Goal: Task Accomplishment & Management: Manage account settings

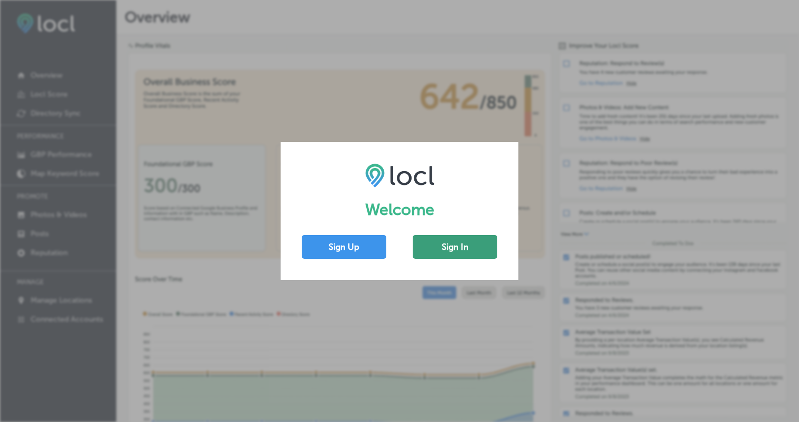
click at [464, 243] on button "Sign In" at bounding box center [455, 247] width 85 height 24
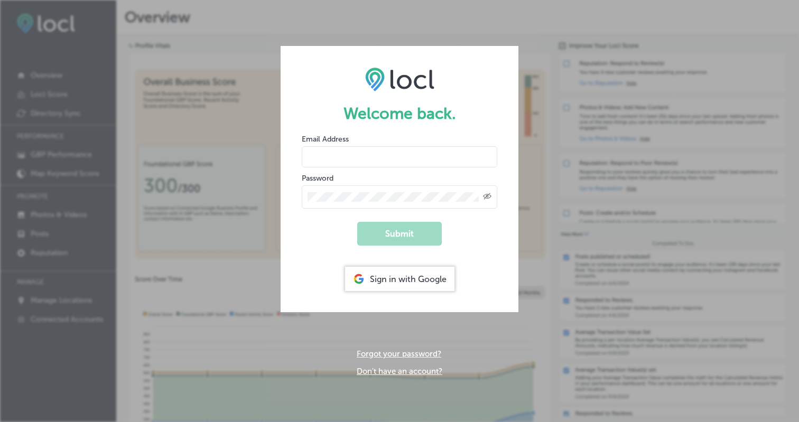
click at [419, 160] on input "email" at bounding box center [400, 156] width 196 height 21
type input "[PERSON_NAME][EMAIL_ADDRESS][DOMAIN_NAME]"
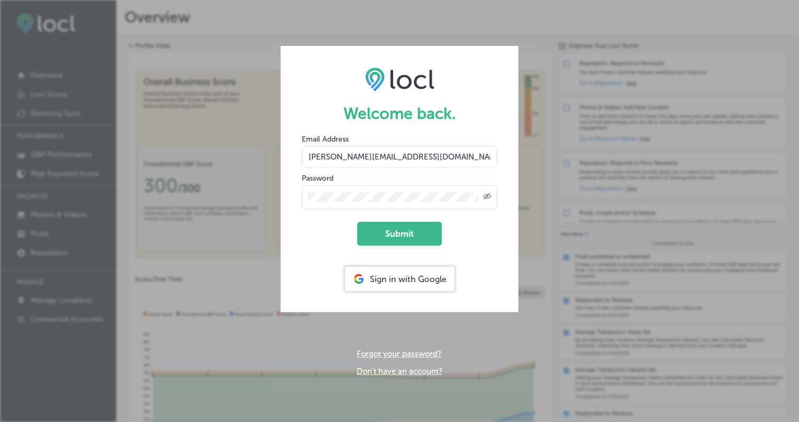
click at [357, 222] on button "Submit" at bounding box center [399, 234] width 85 height 24
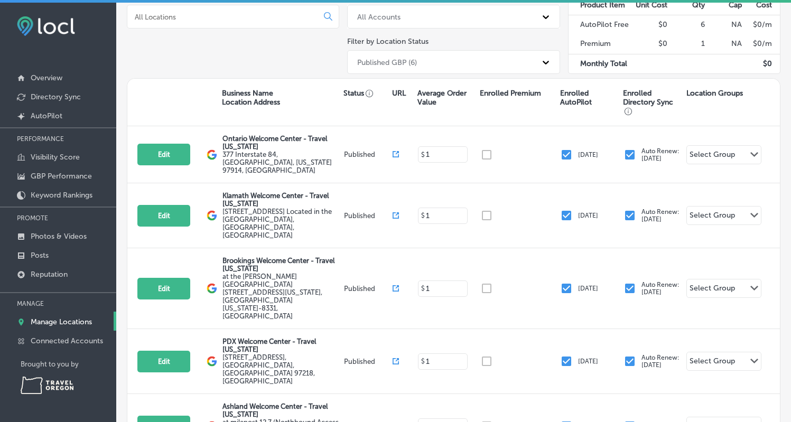
scroll to position [133, 0]
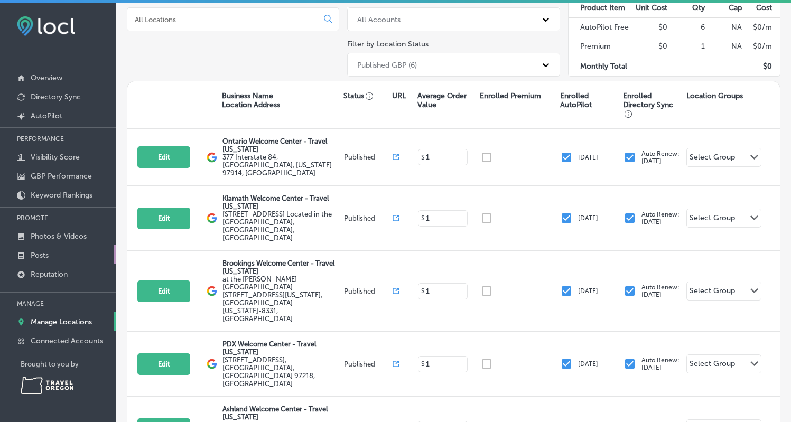
click at [47, 255] on p "Posts" at bounding box center [40, 255] width 18 height 9
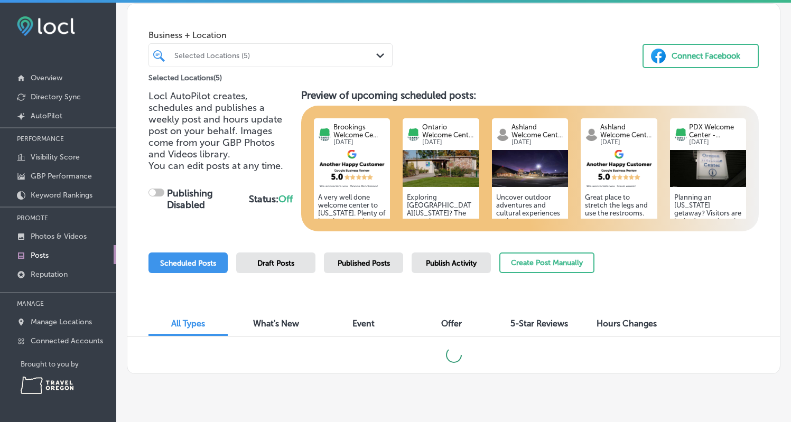
scroll to position [67, 0]
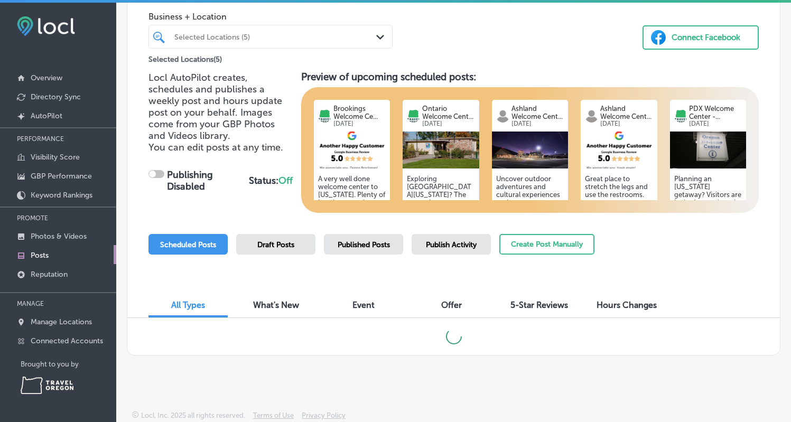
checkbox input "true"
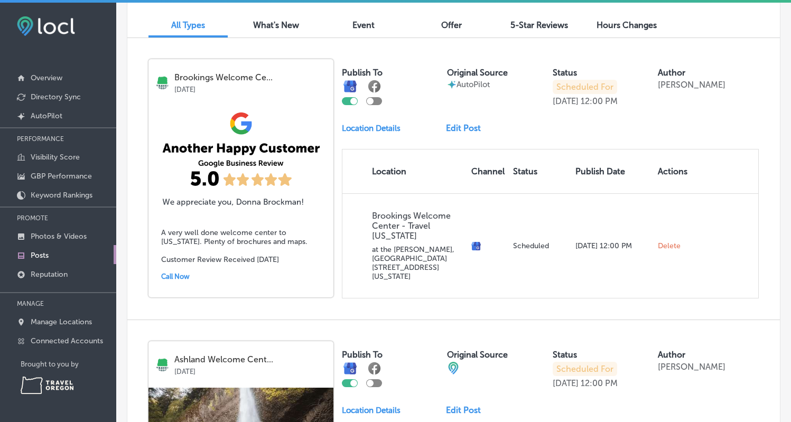
scroll to position [344, 0]
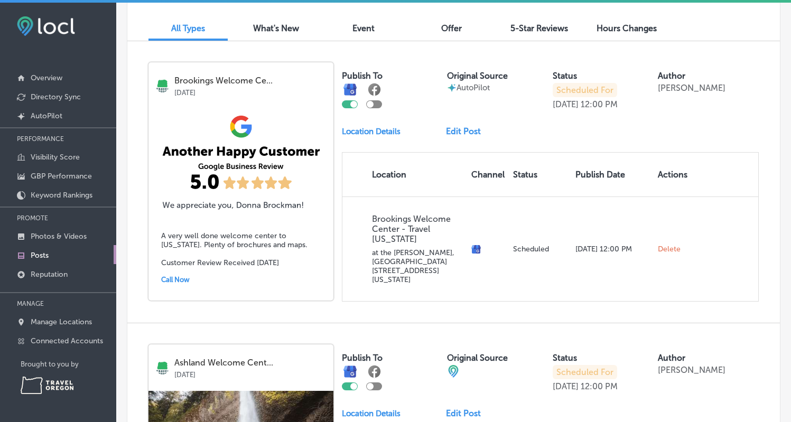
click at [472, 132] on link "Edit Post" at bounding box center [467, 131] width 43 height 10
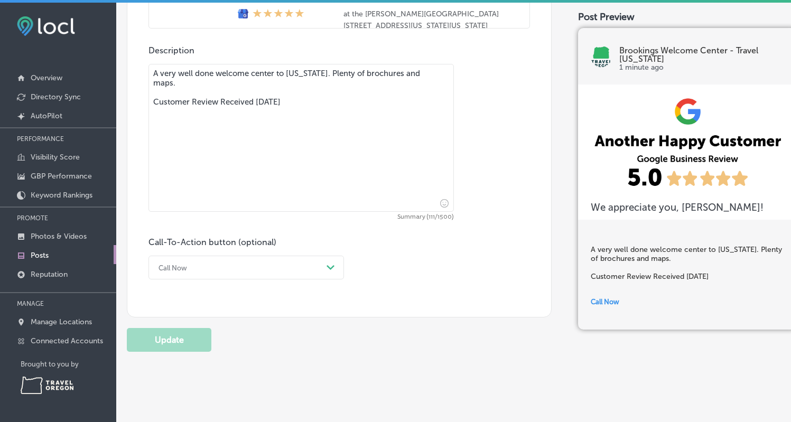
scroll to position [826, 0]
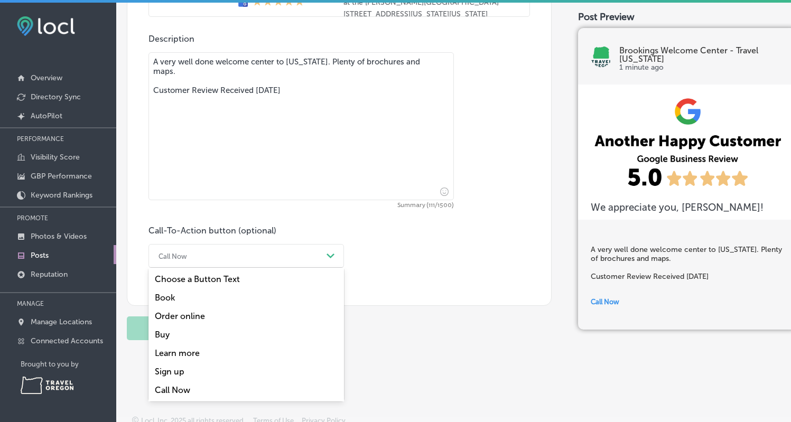
click at [289, 256] on div "Call Now" at bounding box center [237, 256] width 169 height 16
click at [200, 357] on div "Learn more" at bounding box center [247, 353] width 196 height 19
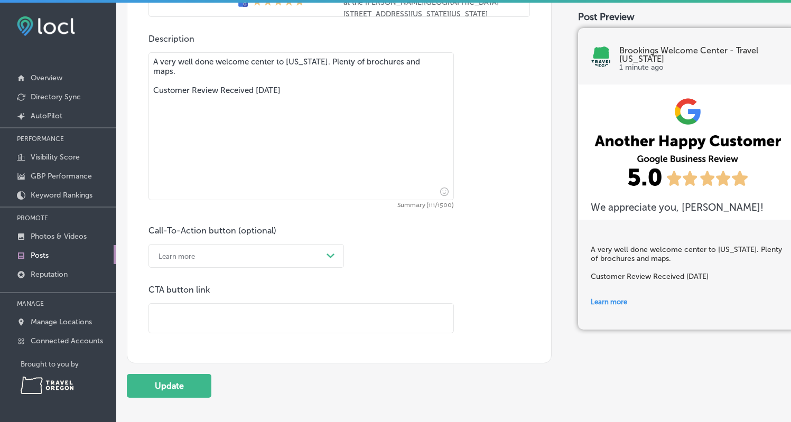
click at [42, 255] on p "Posts" at bounding box center [40, 255] width 18 height 9
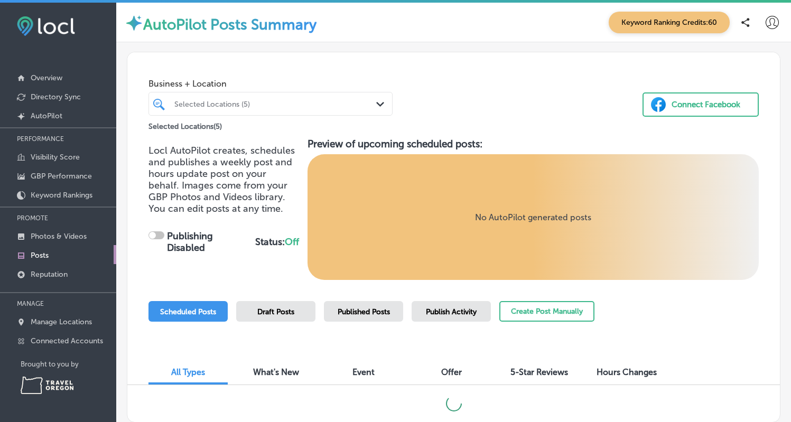
checkbox input "true"
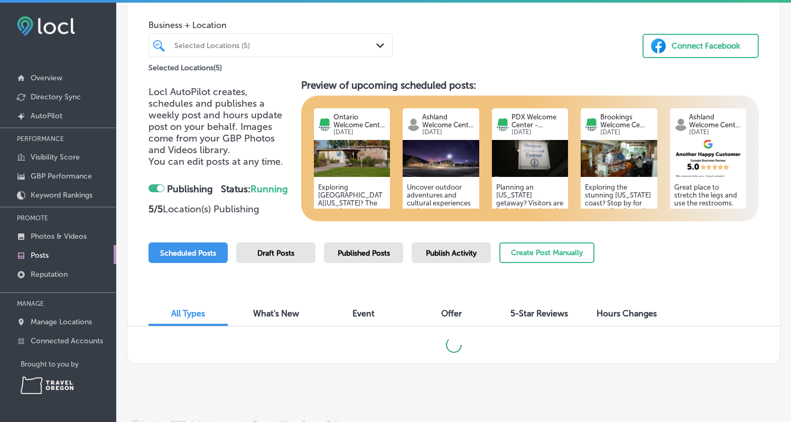
scroll to position [67, 0]
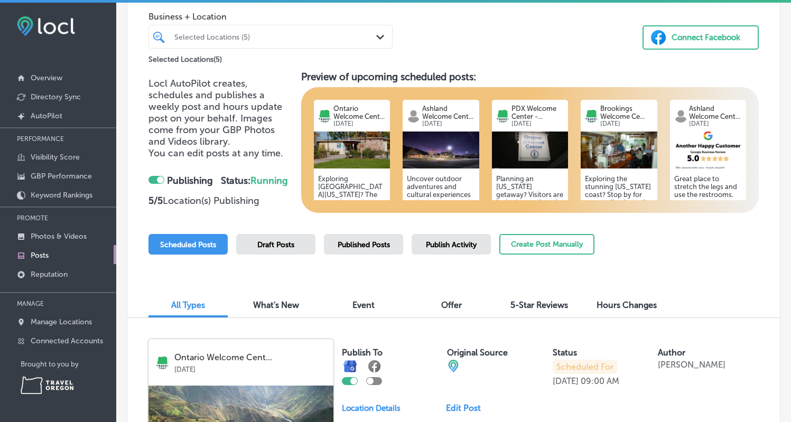
click at [372, 245] on span "Published Posts" at bounding box center [364, 245] width 52 height 9
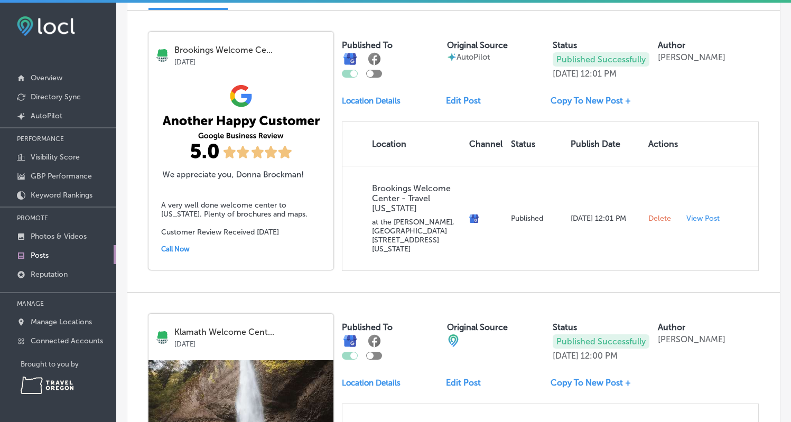
scroll to position [391, 0]
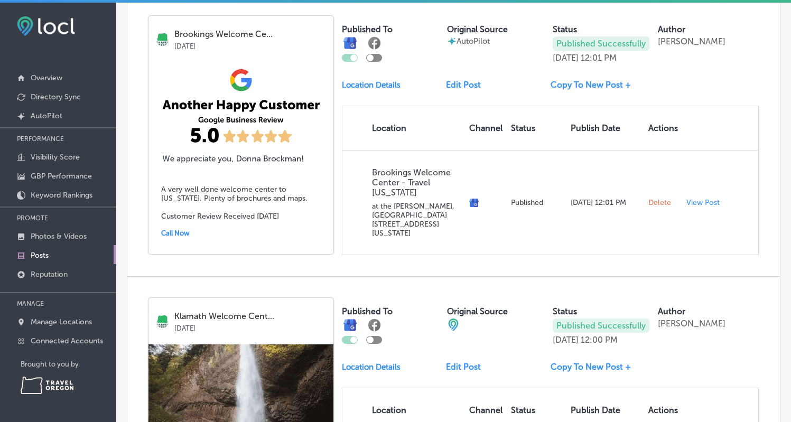
click at [466, 90] on link "Edit Post" at bounding box center [467, 85] width 43 height 10
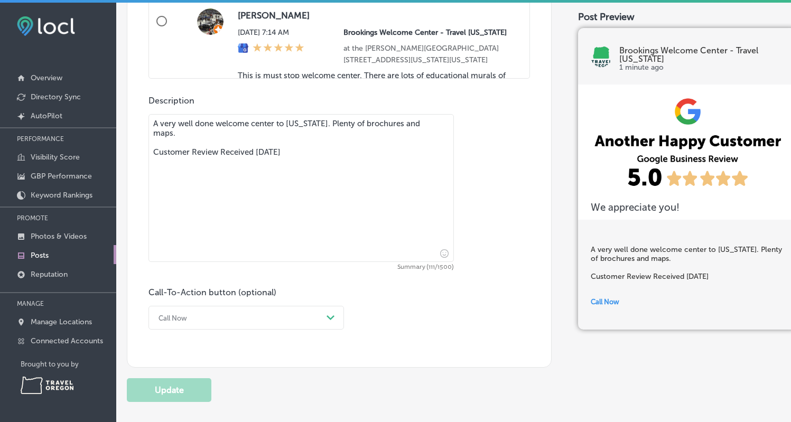
scroll to position [809, 0]
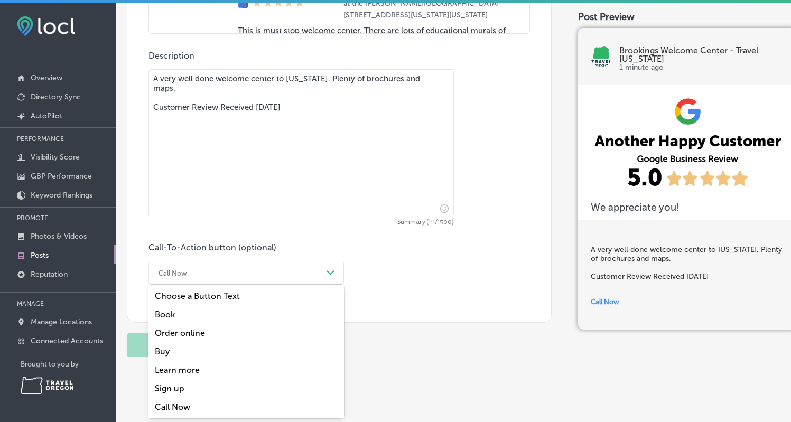
click at [264, 285] on div "option Book focused, 2 of 7. 7 results available. Use Up and Down to choose opt…" at bounding box center [247, 273] width 196 height 24
click at [198, 367] on div "Learn more" at bounding box center [247, 370] width 196 height 19
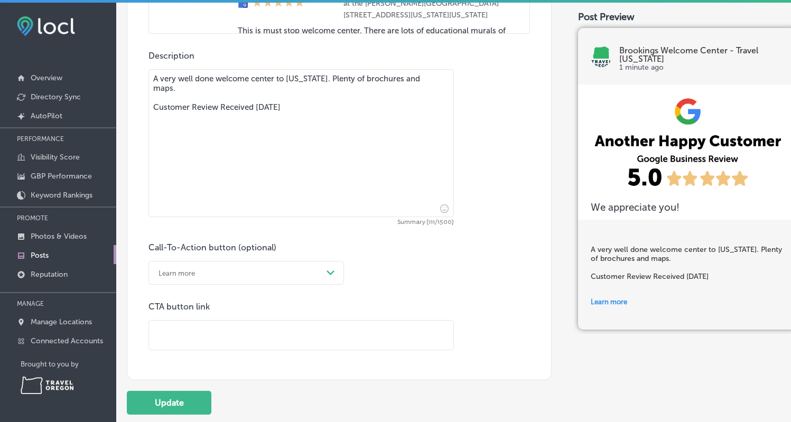
click at [186, 327] on input "text" at bounding box center [301, 335] width 305 height 29
paste input "[URL][DOMAIN_NAME][US_STATE]"
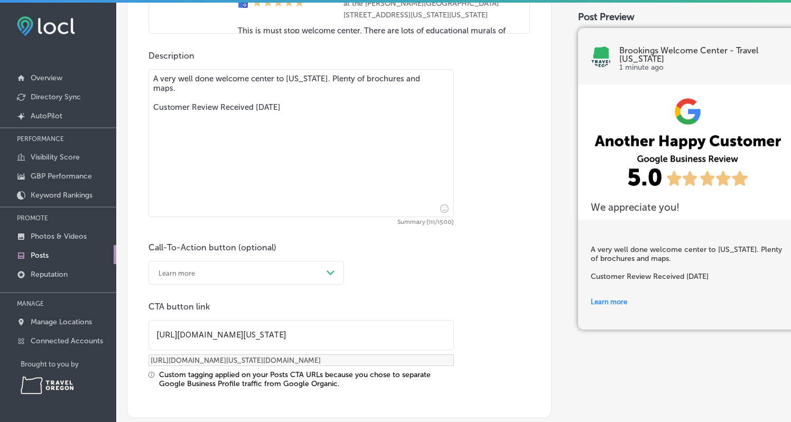
scroll to position [926, 0]
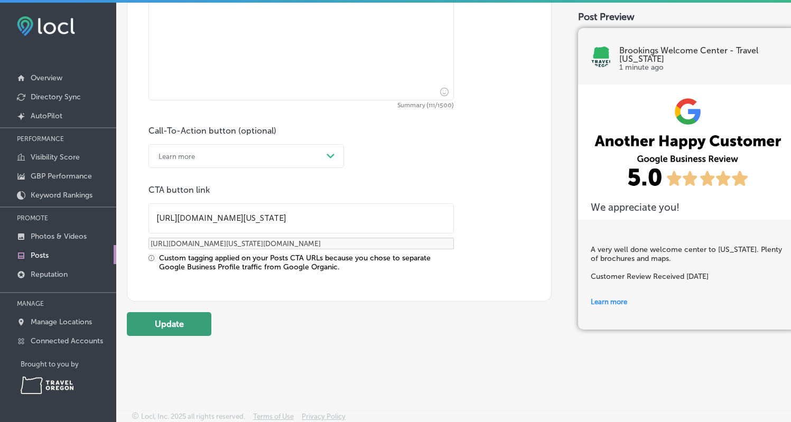
type input "[URL][DOMAIN_NAME][US_STATE]"
click at [181, 321] on button "Update" at bounding box center [169, 324] width 85 height 24
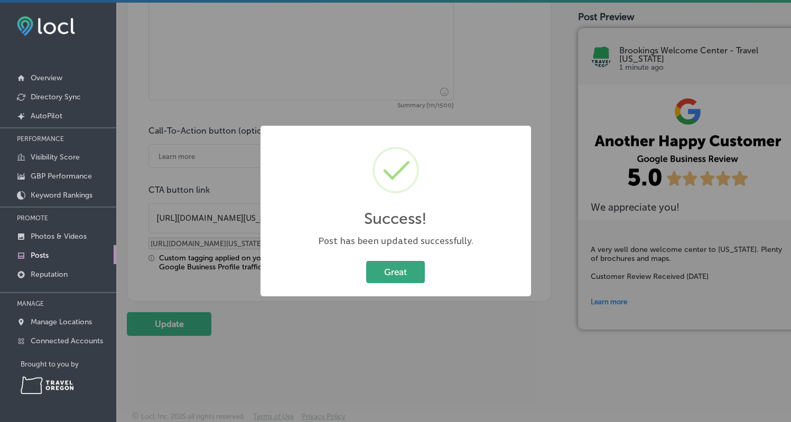
click at [397, 277] on button "Great" at bounding box center [395, 272] width 59 height 22
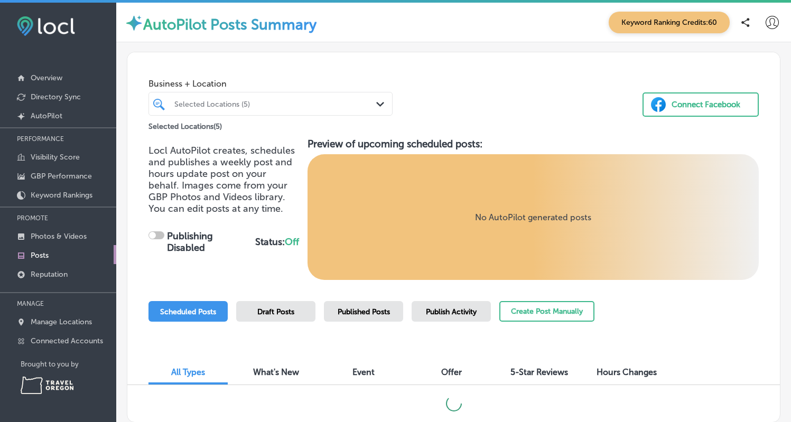
checkbox input "true"
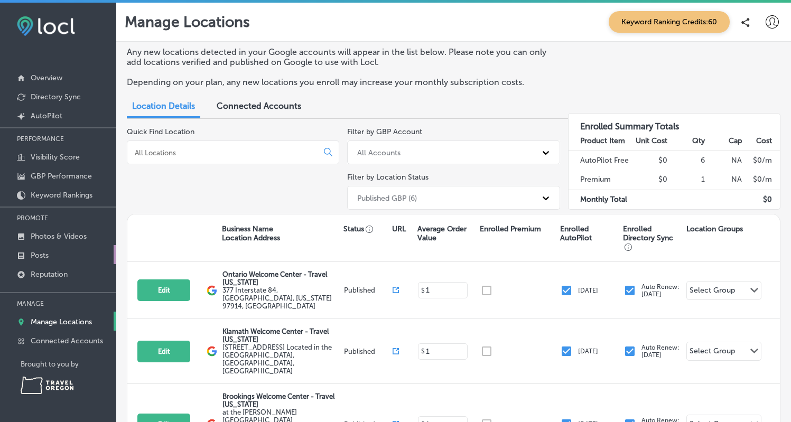
click at [44, 257] on p "Posts" at bounding box center [40, 255] width 18 height 9
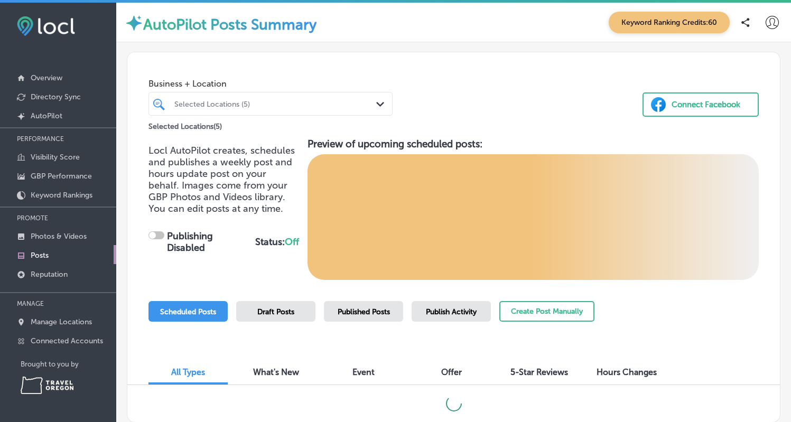
checkbox input "true"
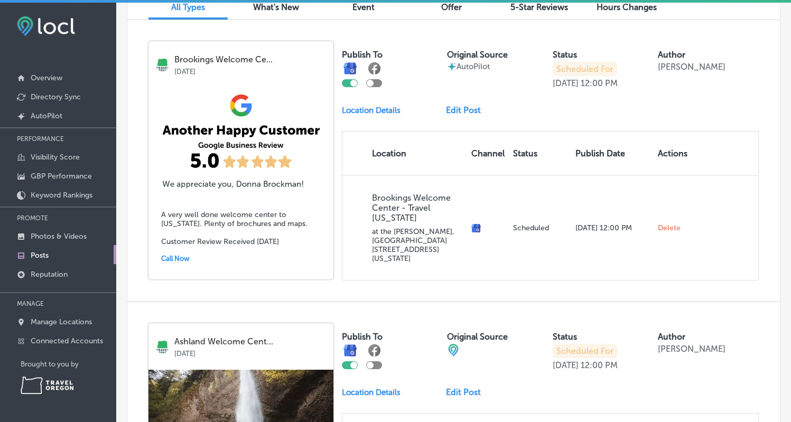
scroll to position [359, 0]
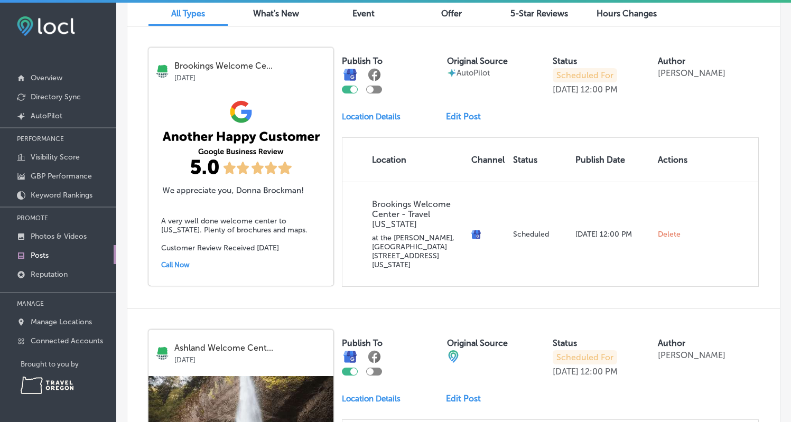
click at [471, 116] on link "Edit Post" at bounding box center [467, 117] width 43 height 10
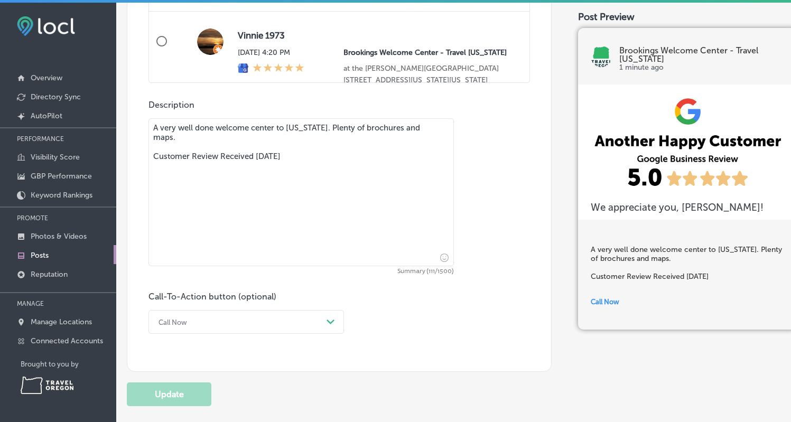
scroll to position [761, 0]
click at [303, 326] on div "Call Now Path Created with Sketch." at bounding box center [247, 321] width 196 height 24
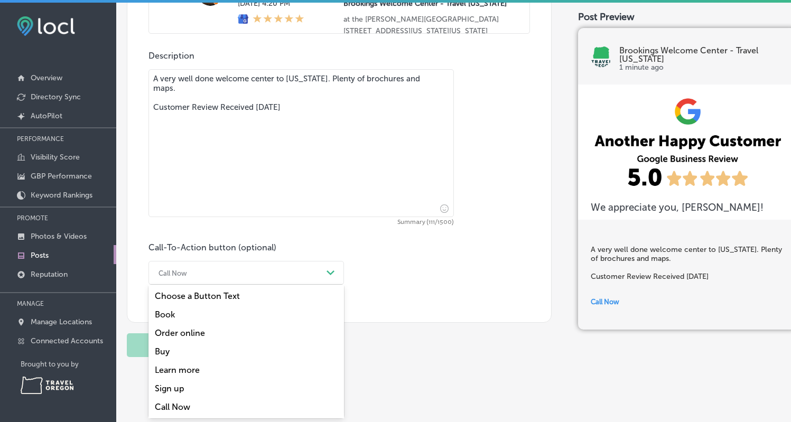
click at [192, 370] on div "Learn more" at bounding box center [247, 370] width 196 height 19
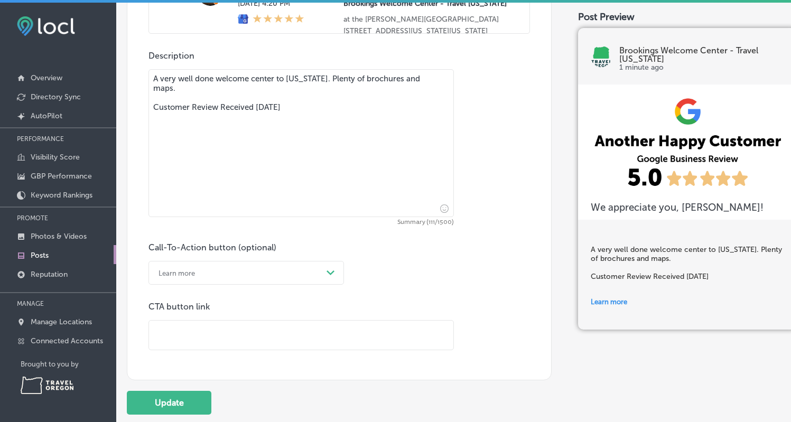
click at [191, 339] on input "text" at bounding box center [301, 335] width 305 height 29
paste input "[URL][DOMAIN_NAME][US_STATE]"
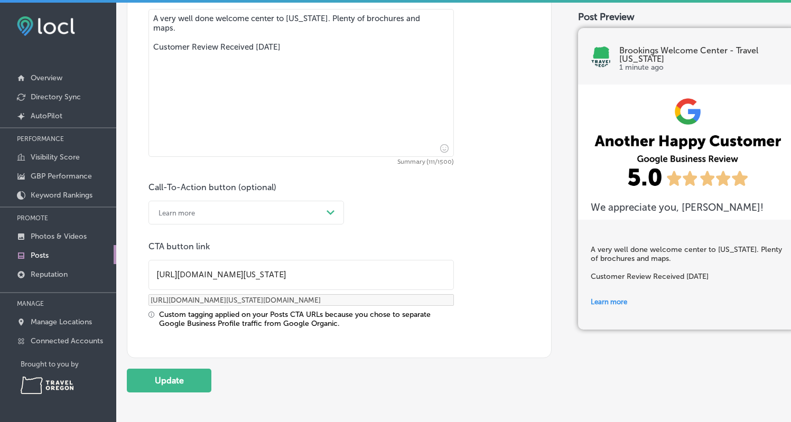
scroll to position [926, 0]
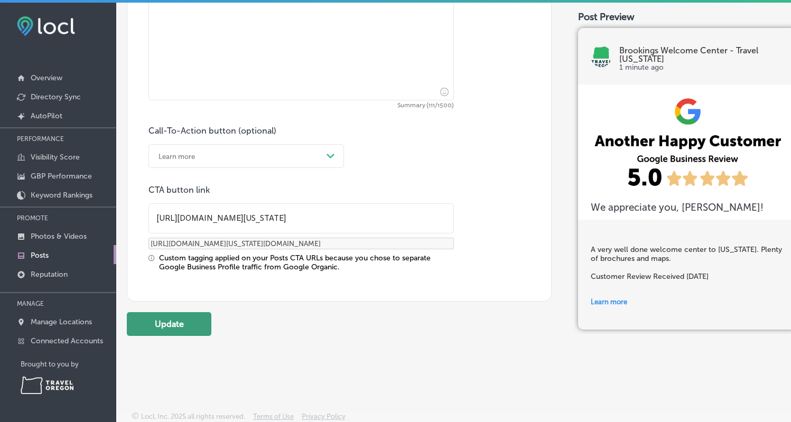
type input "[URL][DOMAIN_NAME][US_STATE]"
click at [184, 329] on button "Update" at bounding box center [169, 324] width 85 height 24
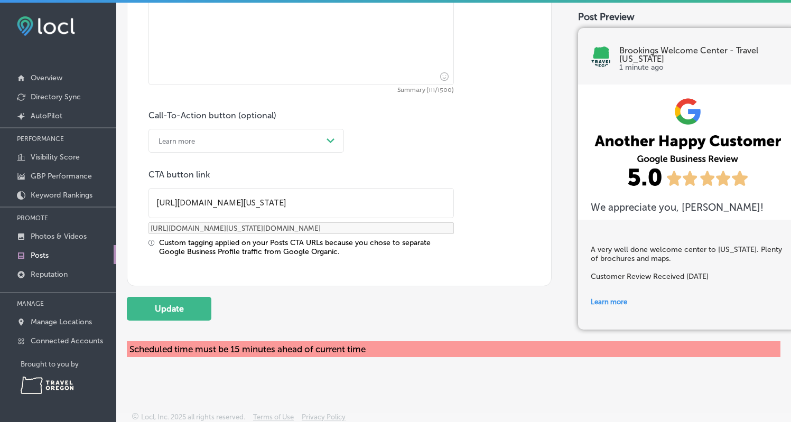
scroll to position [943, 0]
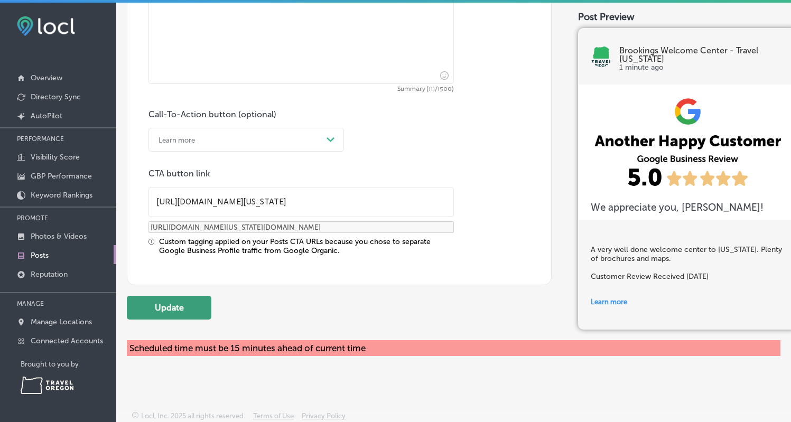
click at [166, 312] on button "Update" at bounding box center [169, 308] width 85 height 24
click at [171, 304] on button "Update" at bounding box center [169, 308] width 85 height 24
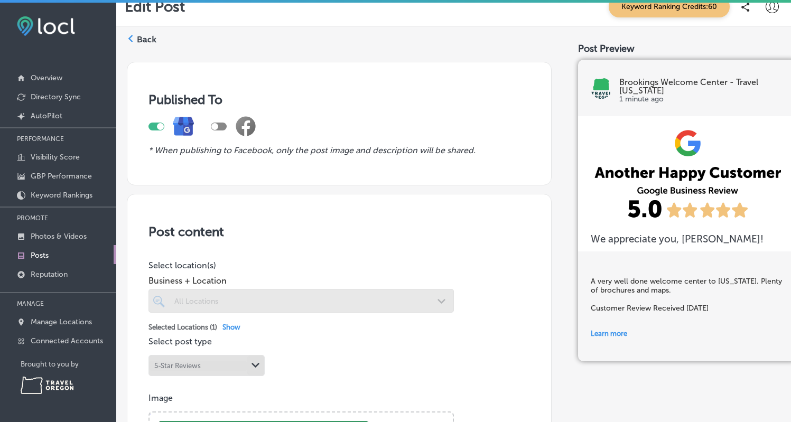
scroll to position [16, 0]
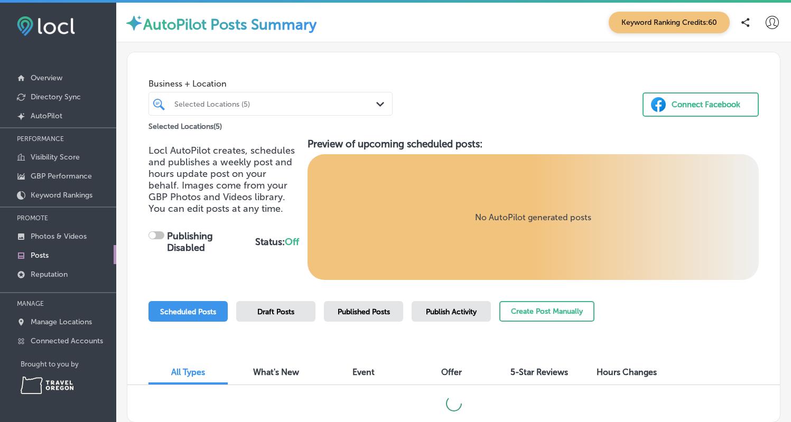
checkbox input "true"
